Goal: Transaction & Acquisition: Purchase product/service

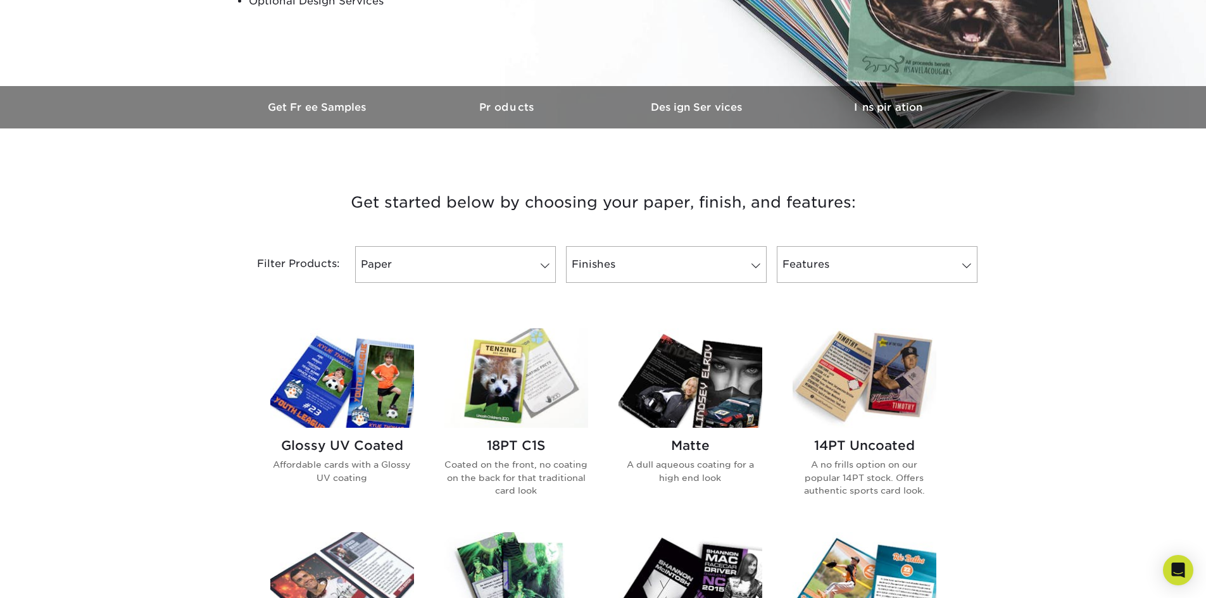
scroll to position [317, 0]
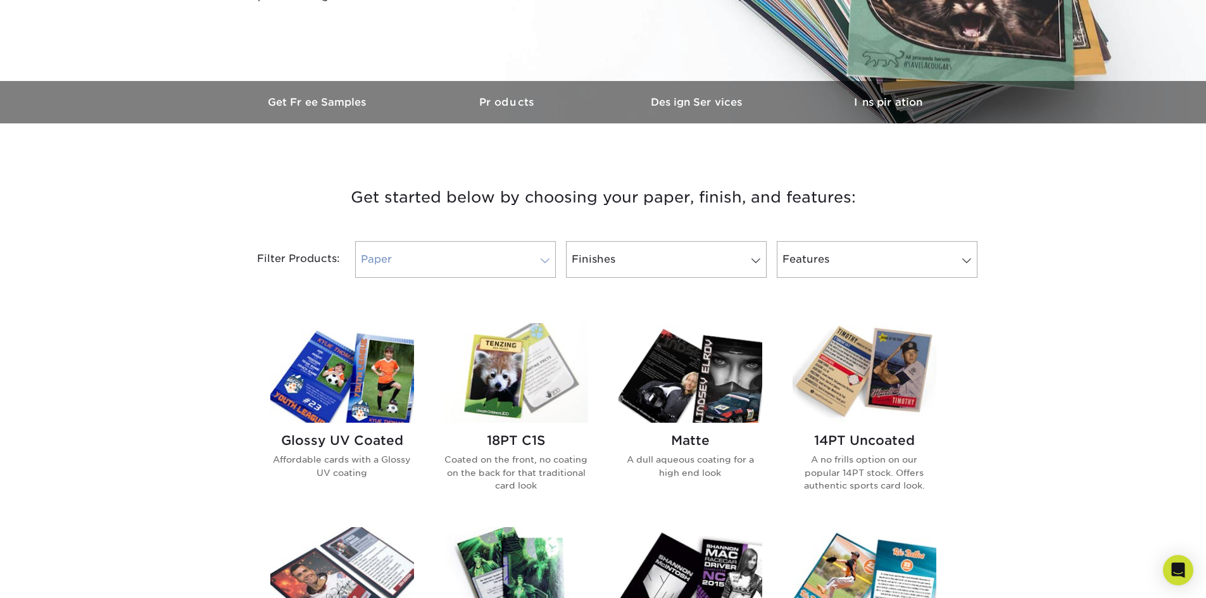
click at [512, 260] on link "Paper" at bounding box center [455, 259] width 201 height 37
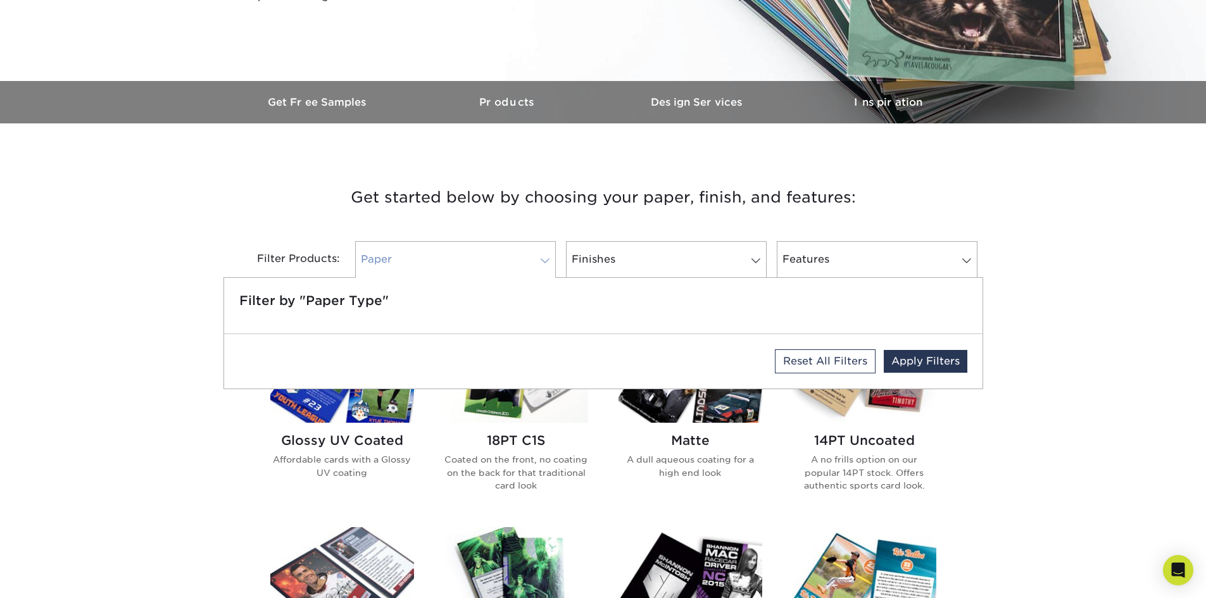
click at [512, 260] on link "Paper" at bounding box center [455, 259] width 201 height 37
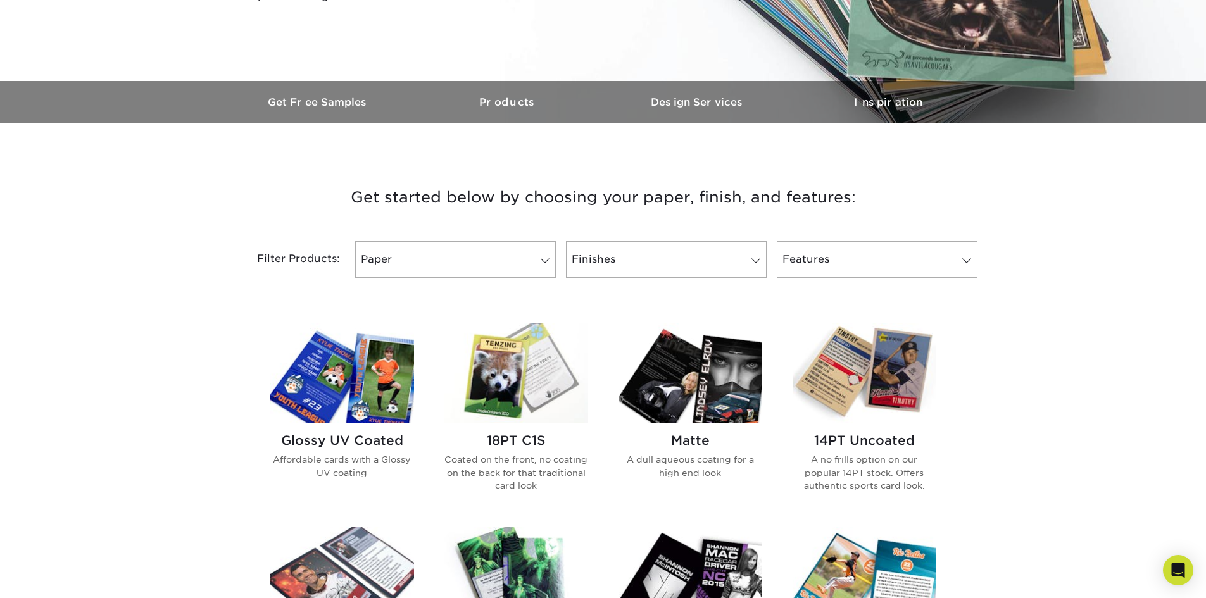
click at [870, 384] on img at bounding box center [865, 373] width 144 height 99
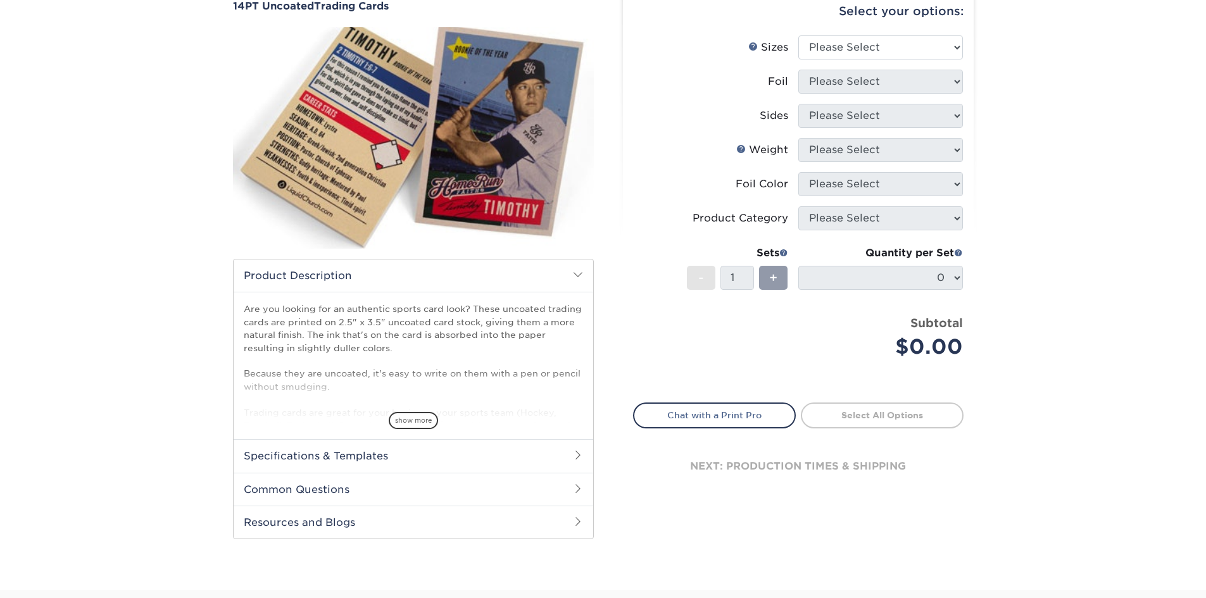
scroll to position [63, 0]
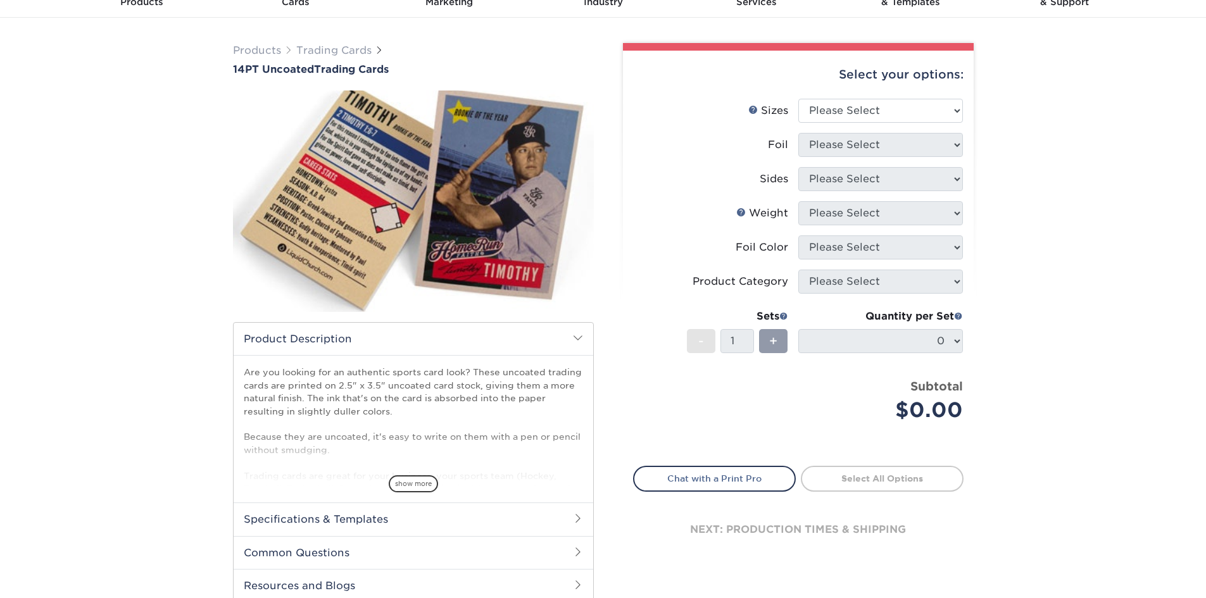
click at [1050, 246] on div "Products Trading Cards 14PT Uncoated Trading Cards show more Templates" at bounding box center [603, 336] width 1206 height 636
click at [954, 110] on select "Please Select 2.5" x 3.5"" at bounding box center [880, 111] width 165 height 24
select select "2.50x3.50"
click at [798, 99] on select "Please Select 2.5" x 3.5"" at bounding box center [880, 111] width 165 height 24
click at [948, 141] on select "Please Select Yes No" at bounding box center [880, 145] width 165 height 24
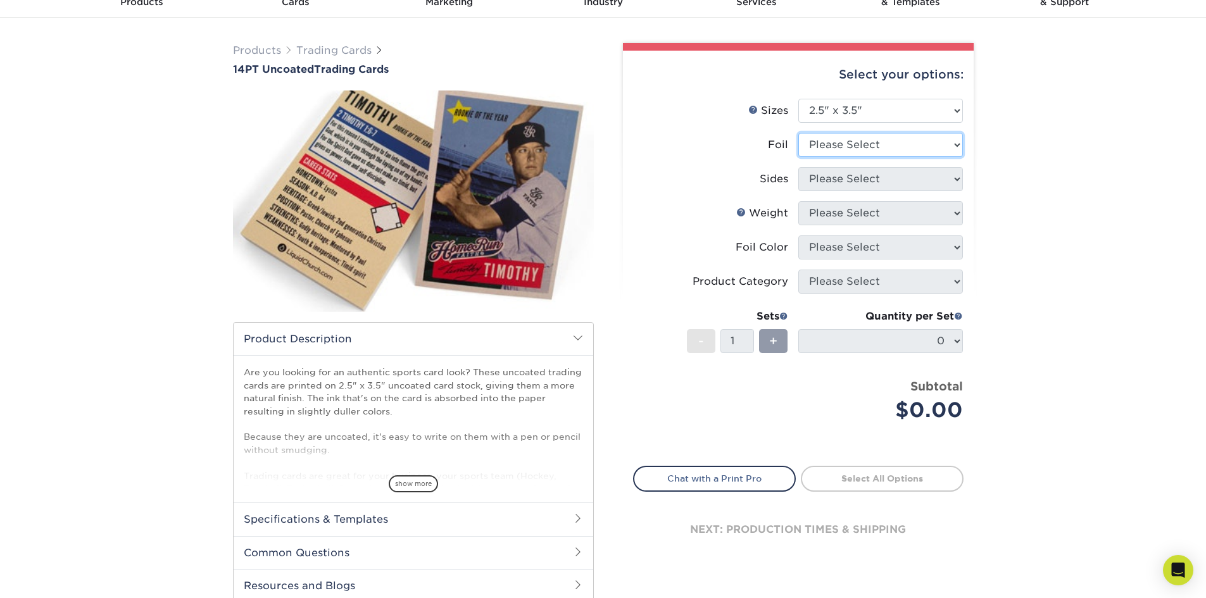
select select "0"
click at [798, 133] on select "Please Select Yes No" at bounding box center [880, 145] width 165 height 24
click at [953, 180] on select "Please Select Print Both Sides Print Front Only" at bounding box center [880, 179] width 165 height 24
select select "13abbda7-1d64-4f25-8bb2-c179b224825d"
click at [798, 167] on select "Please Select Print Both Sides Print Front Only" at bounding box center [880, 179] width 165 height 24
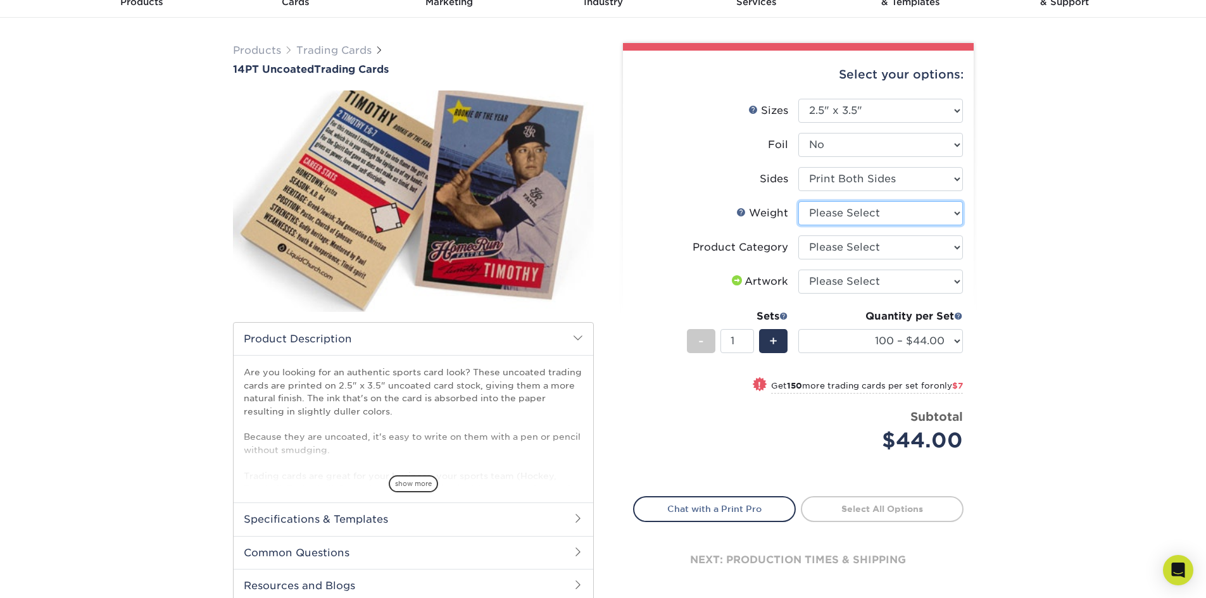
click at [956, 210] on select "Please Select 14PT Uncoated" at bounding box center [880, 213] width 165 height 24
select select "14PT Uncoated"
click at [798, 201] on select "Please Select 14PT Uncoated" at bounding box center [880, 213] width 165 height 24
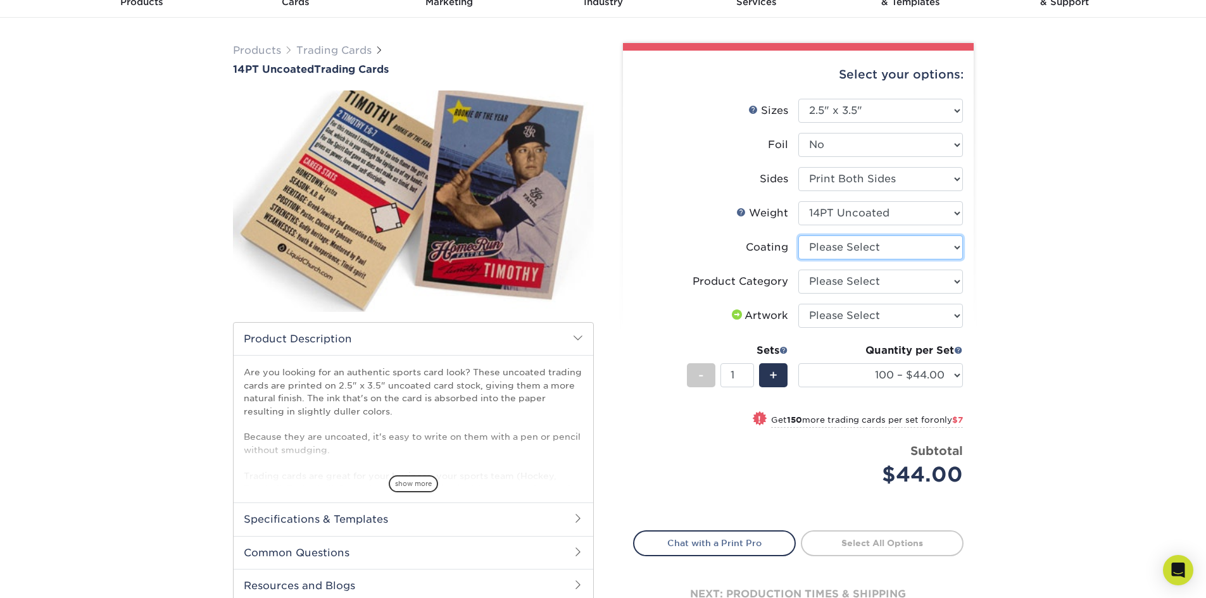
click at [914, 247] on select at bounding box center [880, 248] width 165 height 24
select select "3e7618de-abca-4bda-9f97-8b9129e913d8"
click at [798, 236] on select at bounding box center [880, 248] width 165 height 24
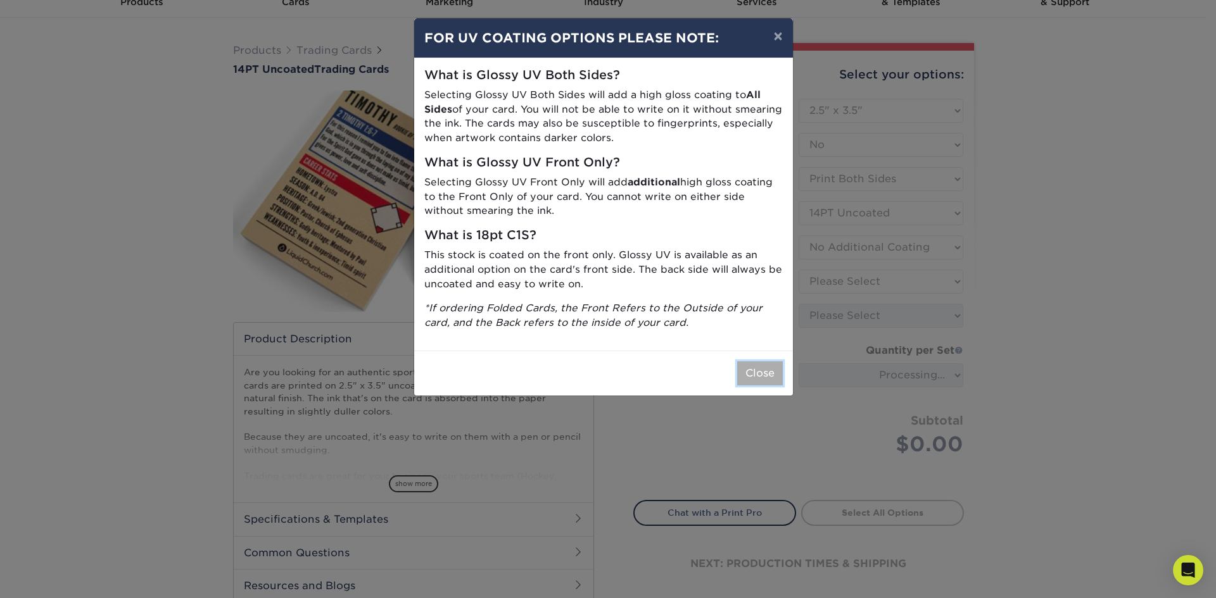
click at [754, 380] on button "Close" at bounding box center [760, 374] width 46 height 24
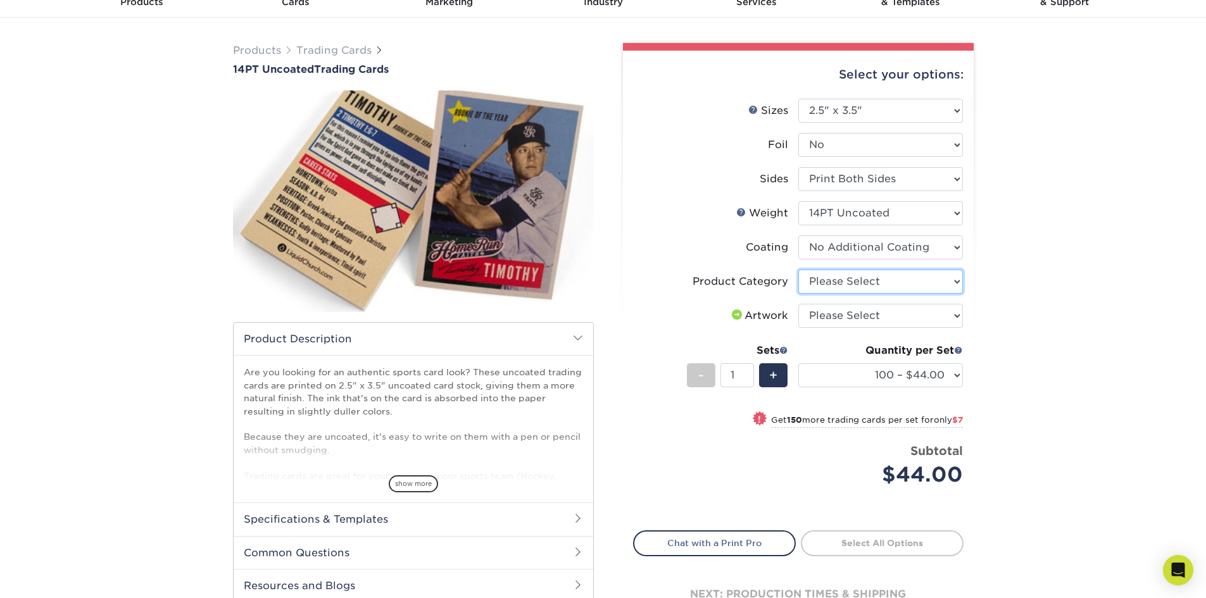
click at [895, 281] on select "Please Select Trading Cards" at bounding box center [880, 282] width 165 height 24
select select "c2f9bce9-36c2-409d-b101-c29d9d031e18"
click at [798, 270] on select "Please Select Trading Cards" at bounding box center [880, 282] width 165 height 24
click at [950, 317] on select "Please Select I will upload files I need a design - $100" at bounding box center [880, 316] width 165 height 24
select select "design"
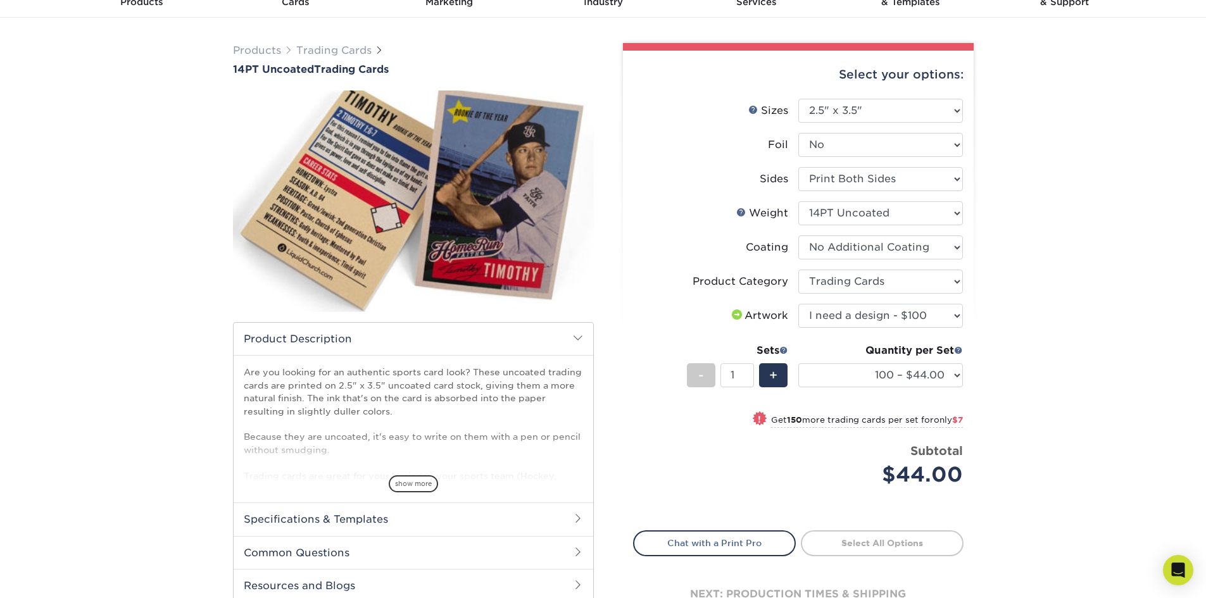
click at [798, 304] on select "Please Select I will upload files I need a design - $100" at bounding box center [880, 316] width 165 height 24
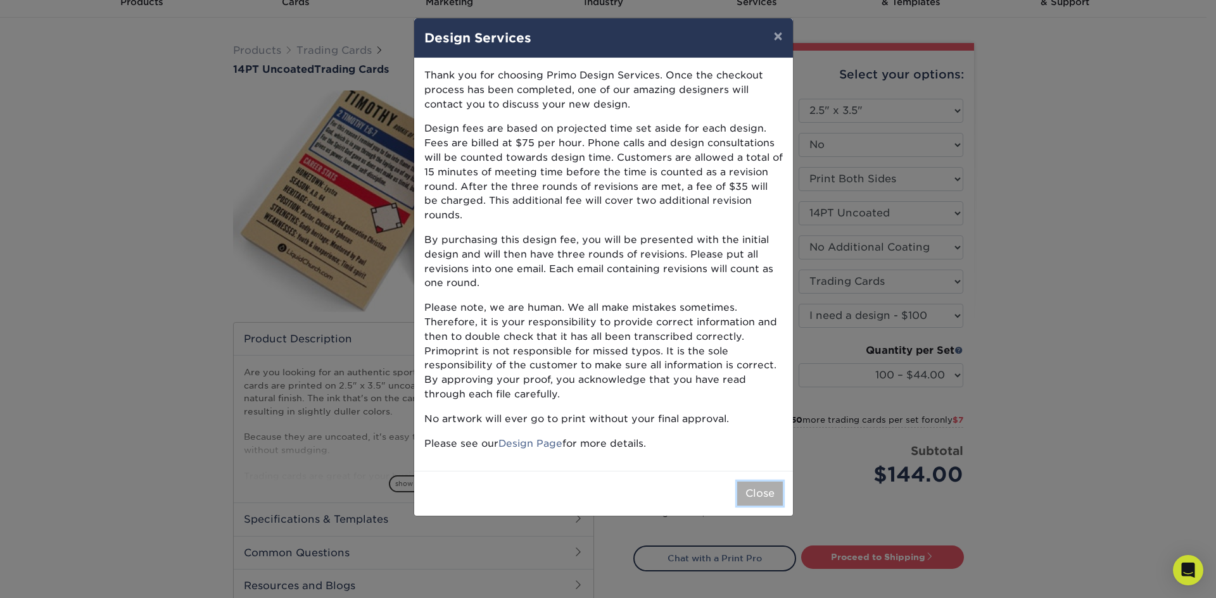
click at [757, 488] on button "Close" at bounding box center [760, 494] width 46 height 24
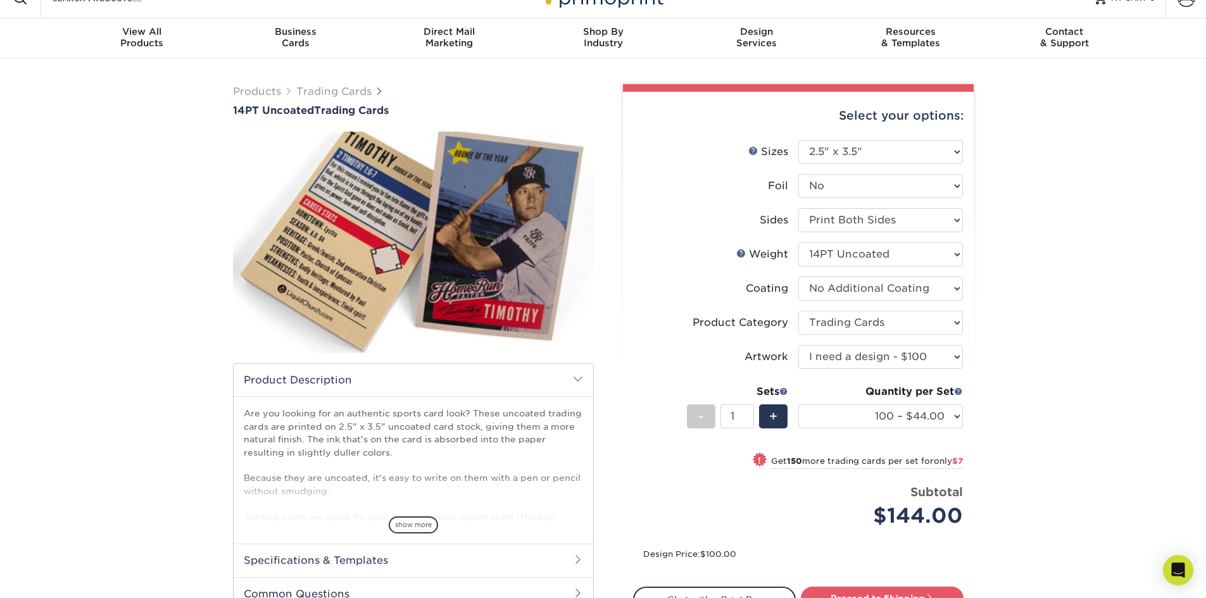
scroll to position [0, 0]
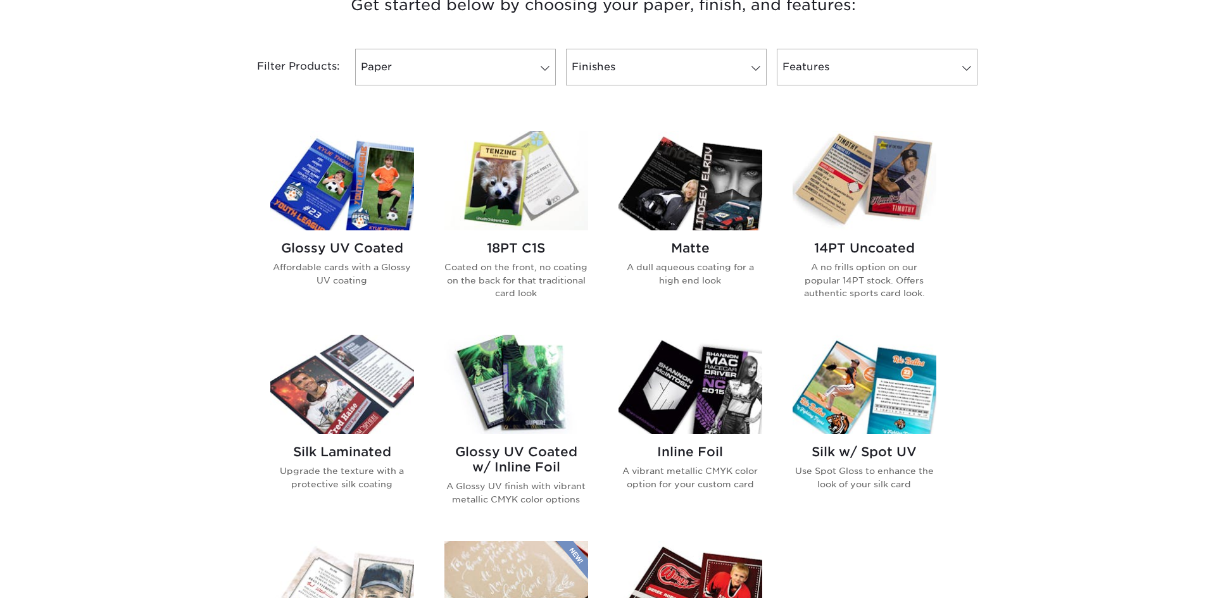
scroll to position [633, 0]
